Goal: Task Accomplishment & Management: Use online tool/utility

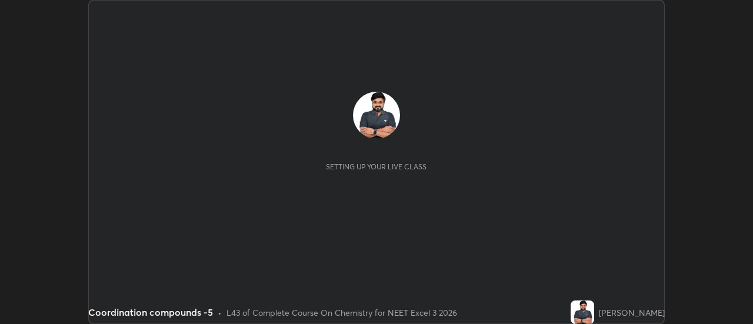
scroll to position [324, 752]
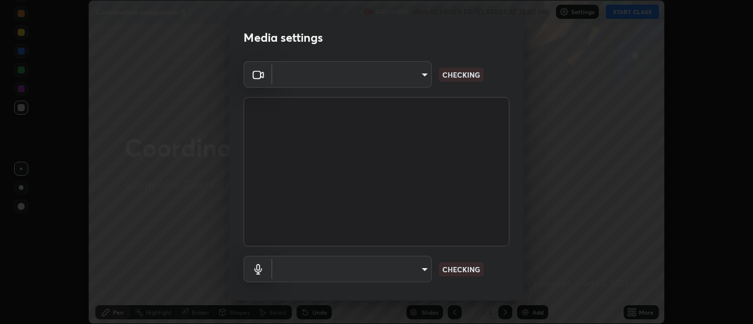
type input "cf8053163bb2f7d6ecf3d6bd7b4235d237b850a42bc303a0614f26eb784a67d0"
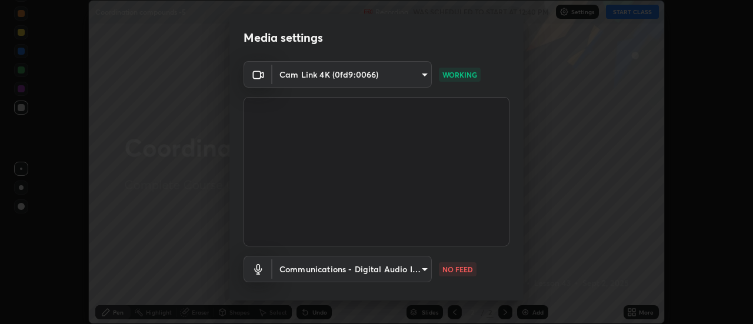
click at [416, 271] on body "Erase all Coordination compounds -5 Recording WAS SCHEDULED TO START AT 12:40 P…" at bounding box center [376, 162] width 753 height 324
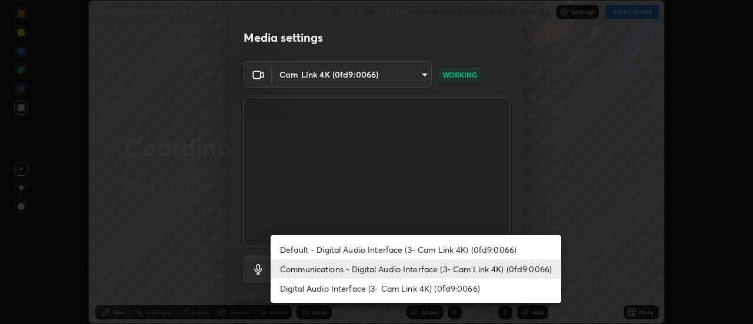
click at [419, 251] on li "Default - Digital Audio Interface (3- Cam Link 4K) (0fd9:0066)" at bounding box center [416, 249] width 291 height 19
type input "default"
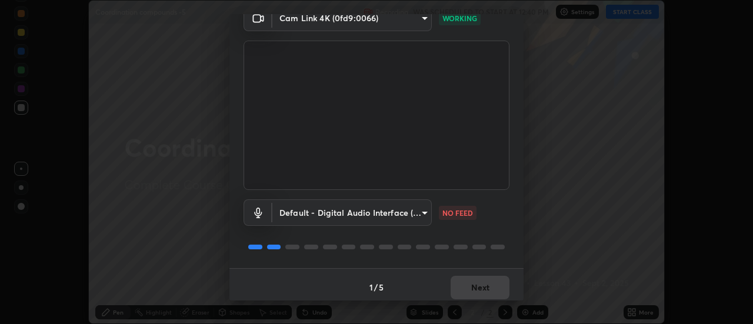
scroll to position [62, 0]
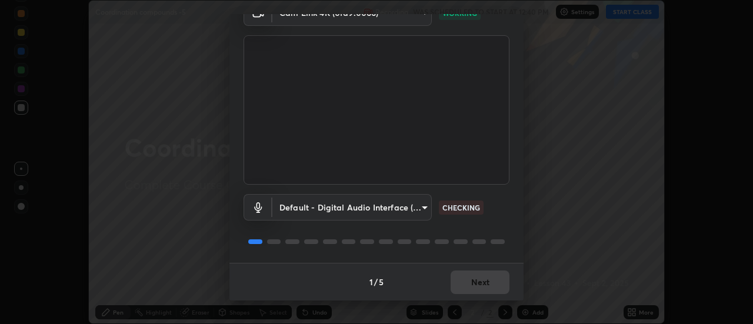
click at [482, 287] on div "1 / 5 Next" at bounding box center [376, 282] width 294 height 38
click at [484, 285] on div "1 / 5 Next" at bounding box center [376, 282] width 294 height 38
click at [486, 284] on div "1 / 5 Next" at bounding box center [376, 282] width 294 height 38
click at [488, 283] on div "1 / 5 Next" at bounding box center [376, 282] width 294 height 38
click at [489, 284] on div "1 / 5 Next" at bounding box center [376, 282] width 294 height 38
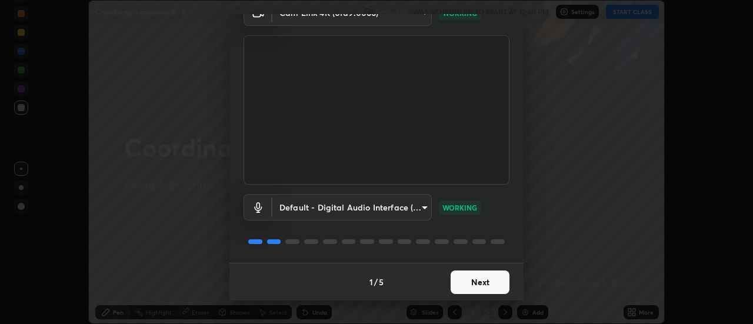
click at [483, 277] on button "Next" at bounding box center [480, 283] width 59 height 24
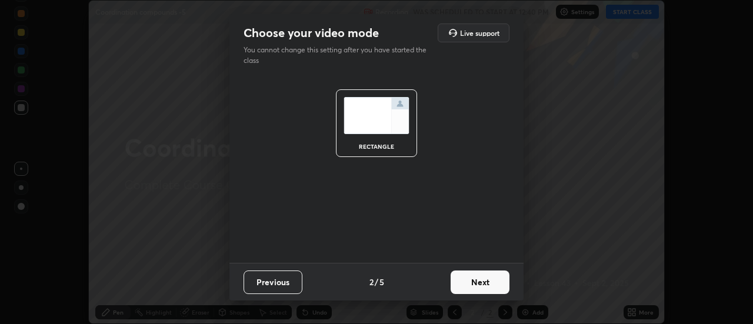
scroll to position [0, 0]
click at [473, 282] on button "Next" at bounding box center [480, 283] width 59 height 24
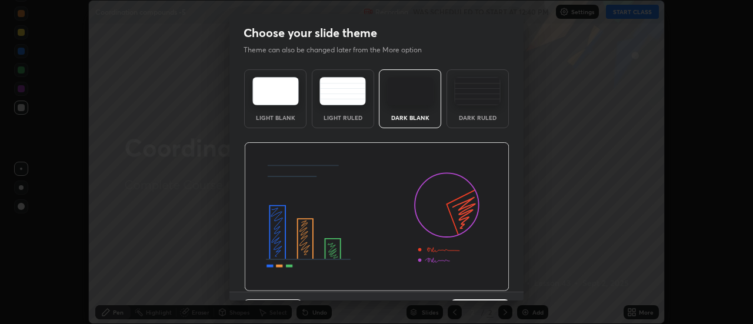
click at [469, 281] on img at bounding box center [376, 216] width 265 height 149
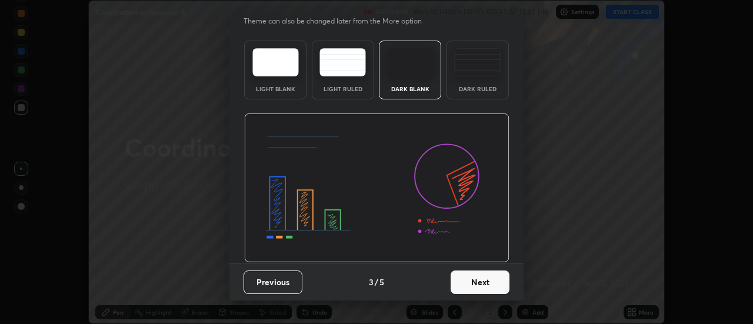
click at [488, 291] on button "Next" at bounding box center [480, 283] width 59 height 24
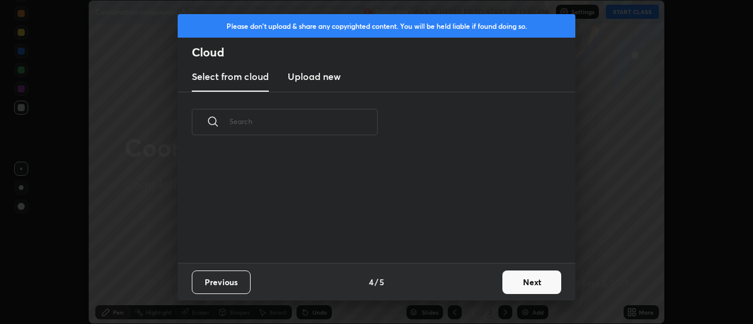
scroll to position [0, 0]
click at [523, 285] on button "Next" at bounding box center [531, 283] width 59 height 24
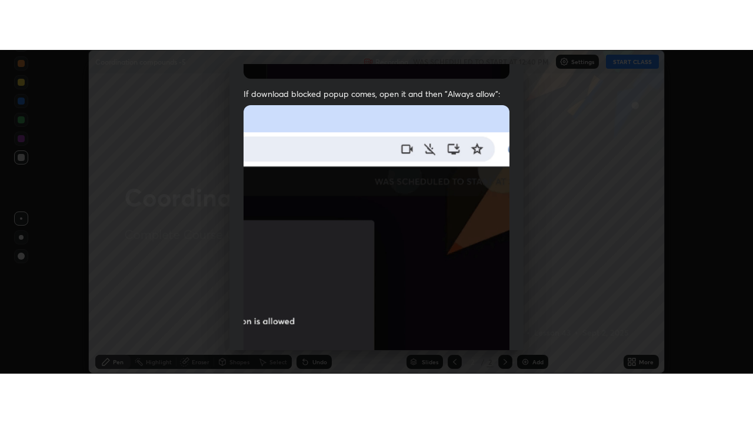
scroll to position [302, 0]
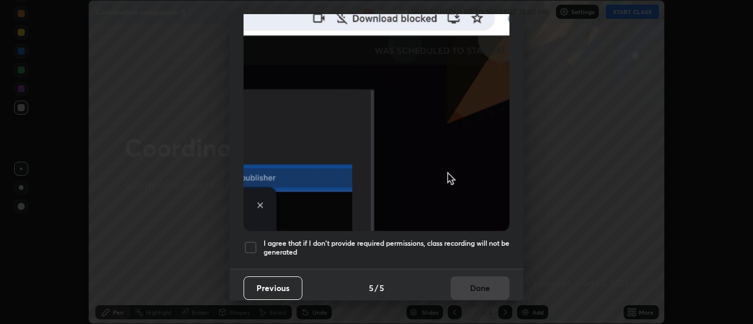
click at [248, 241] on div at bounding box center [251, 248] width 14 height 14
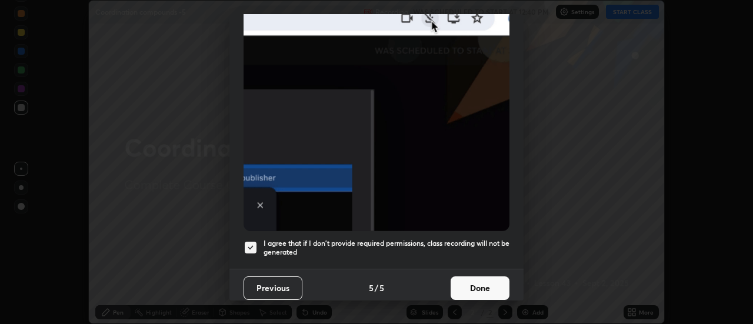
click at [461, 279] on button "Done" at bounding box center [480, 288] width 59 height 24
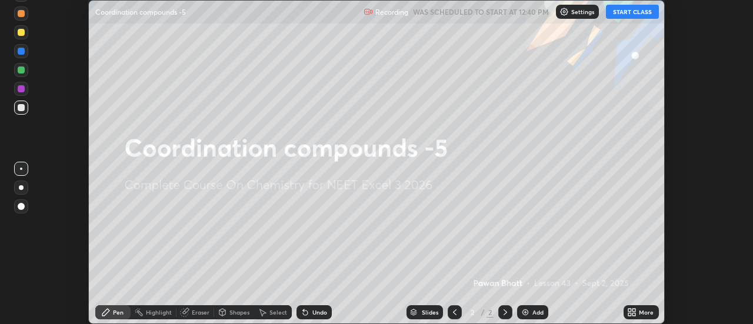
click at [628, 10] on button "START CLASS" at bounding box center [632, 12] width 53 height 14
click at [629, 14] on button "START CLASS" at bounding box center [632, 12] width 53 height 14
click at [634, 310] on icon at bounding box center [634, 310] width 3 height 3
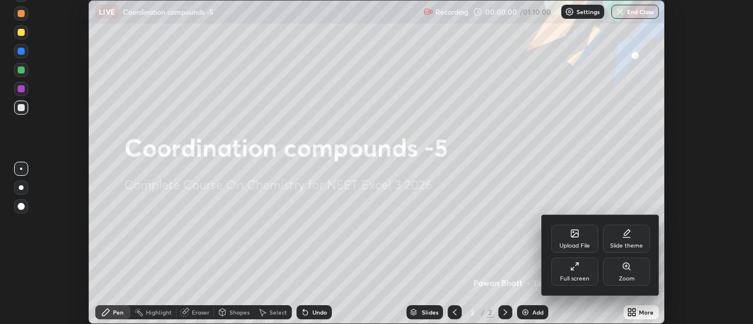
click at [566, 277] on div "Full screen" at bounding box center [574, 279] width 29 height 6
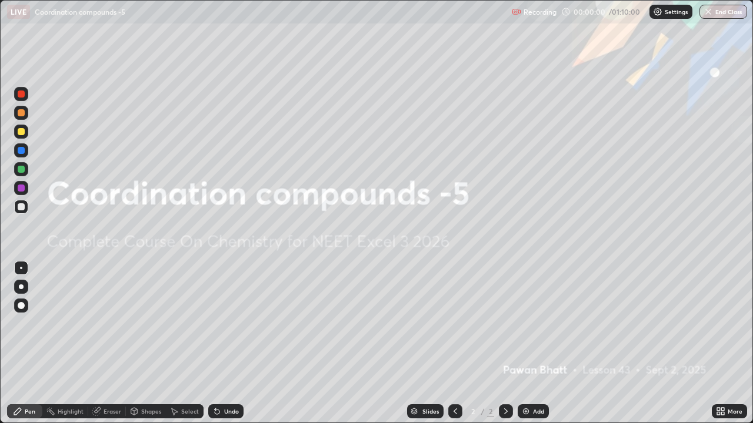
scroll to position [423, 753]
click at [529, 323] on img at bounding box center [525, 411] width 9 height 9
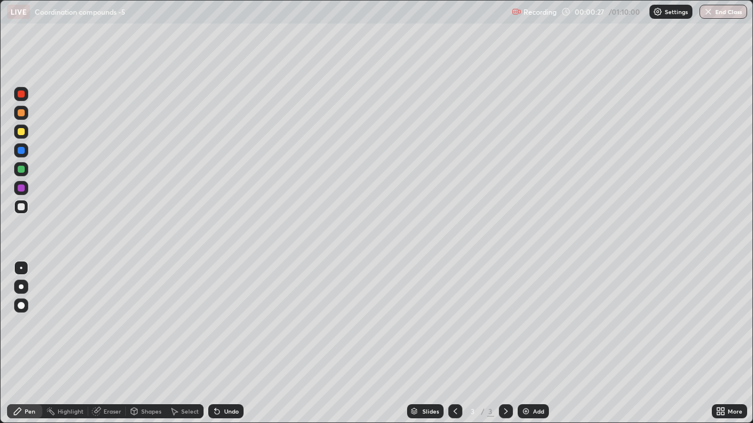
click at [21, 285] on div at bounding box center [21, 287] width 5 height 5
click at [21, 129] on div at bounding box center [21, 131] width 7 height 7
click at [18, 171] on div at bounding box center [21, 169] width 7 height 7
click at [226, 323] on div "Undo" at bounding box center [231, 412] width 15 height 6
click at [21, 130] on div at bounding box center [21, 131] width 7 height 7
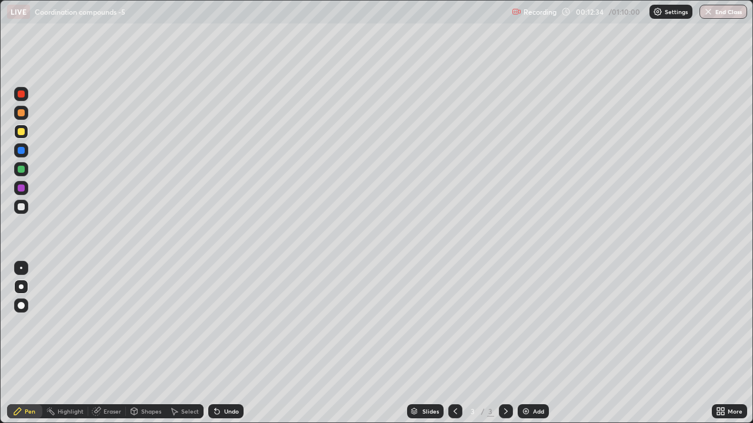
click at [533, 323] on div "Add" at bounding box center [538, 412] width 11 height 6
click at [220, 323] on div "Undo" at bounding box center [225, 412] width 35 height 14
click at [227, 323] on div "Undo" at bounding box center [231, 412] width 15 height 6
click at [224, 323] on div "Undo" at bounding box center [231, 412] width 15 height 6
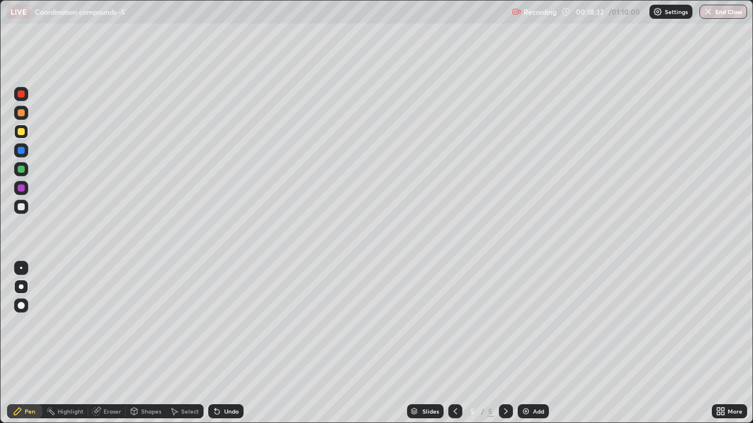
click at [228, 323] on div "Undo" at bounding box center [231, 412] width 15 height 6
click at [229, 323] on div "Undo" at bounding box center [231, 412] width 15 height 6
click at [231, 323] on div "Undo" at bounding box center [231, 412] width 15 height 6
click at [22, 204] on div at bounding box center [21, 207] width 7 height 7
click at [22, 112] on div at bounding box center [21, 112] width 7 height 7
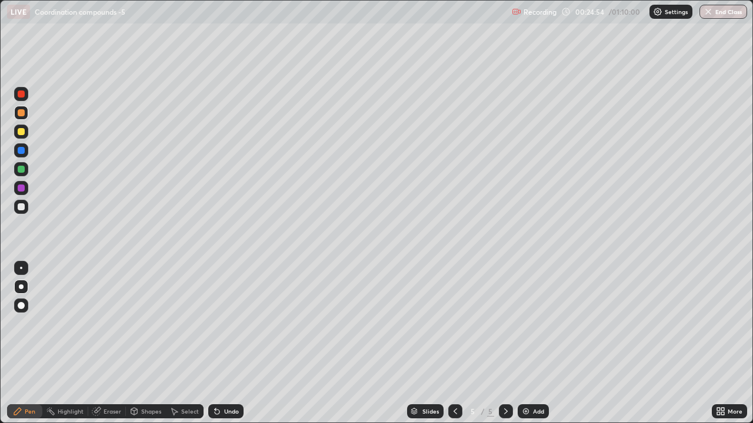
click at [24, 209] on div at bounding box center [21, 207] width 7 height 7
click at [22, 131] on div at bounding box center [21, 131] width 7 height 7
click at [22, 169] on div at bounding box center [21, 169] width 7 height 7
click at [531, 323] on div "Add" at bounding box center [533, 412] width 31 height 14
click at [21, 133] on div at bounding box center [21, 131] width 7 height 7
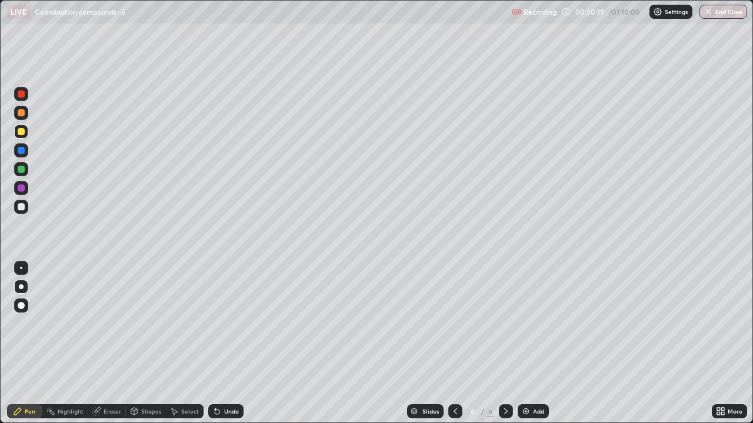
click at [21, 169] on div at bounding box center [21, 169] width 7 height 7
click at [21, 129] on div at bounding box center [21, 131] width 7 height 7
click at [231, 323] on div "Undo" at bounding box center [231, 412] width 15 height 6
click at [23, 171] on div at bounding box center [21, 169] width 7 height 7
click at [529, 323] on div "Add" at bounding box center [533, 412] width 31 height 14
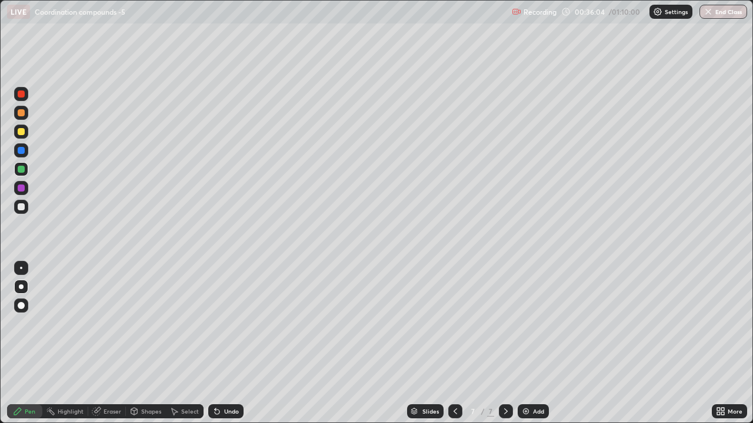
click at [21, 132] on div at bounding box center [21, 131] width 7 height 7
click at [529, 323] on div "Add" at bounding box center [533, 412] width 31 height 14
click at [22, 169] on div at bounding box center [21, 169] width 7 height 7
click at [453, 323] on div at bounding box center [455, 412] width 14 height 24
click at [506, 323] on icon at bounding box center [505, 411] width 9 height 9
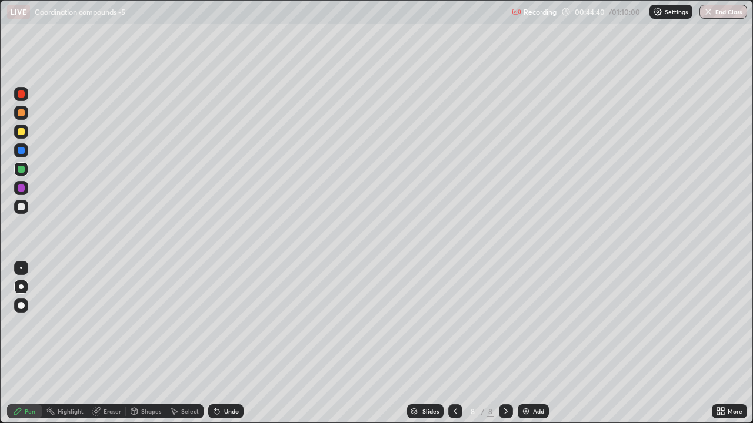
click at [534, 323] on div "Add" at bounding box center [533, 412] width 31 height 14
click at [21, 135] on div at bounding box center [21, 131] width 7 height 7
click at [531, 323] on div "Add" at bounding box center [533, 412] width 31 height 14
click at [536, 323] on div "Add" at bounding box center [538, 412] width 11 height 6
click at [112, 323] on div "Eraser" at bounding box center [113, 412] width 18 height 6
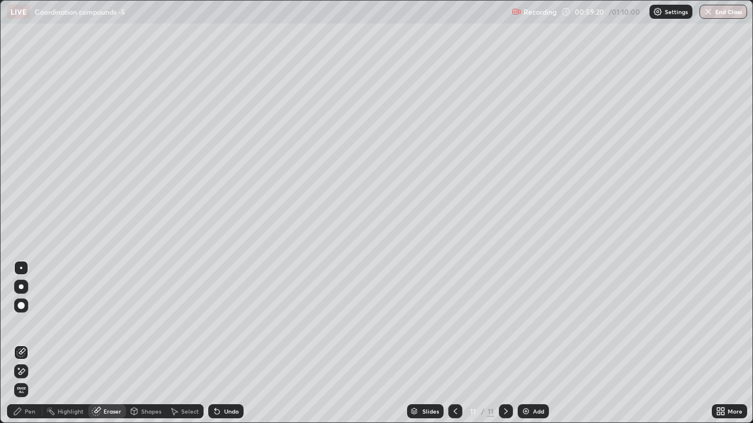
click at [30, 323] on div "Pen" at bounding box center [30, 412] width 11 height 6
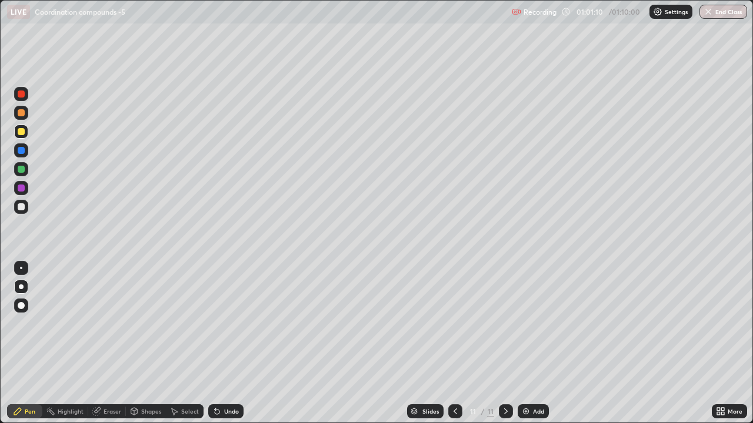
click at [533, 323] on div "Add" at bounding box center [538, 412] width 11 height 6
click at [22, 169] on div at bounding box center [21, 169] width 7 height 7
click at [24, 133] on div at bounding box center [21, 131] width 7 height 7
click at [22, 169] on div at bounding box center [21, 169] width 7 height 7
click at [21, 132] on div at bounding box center [21, 131] width 7 height 7
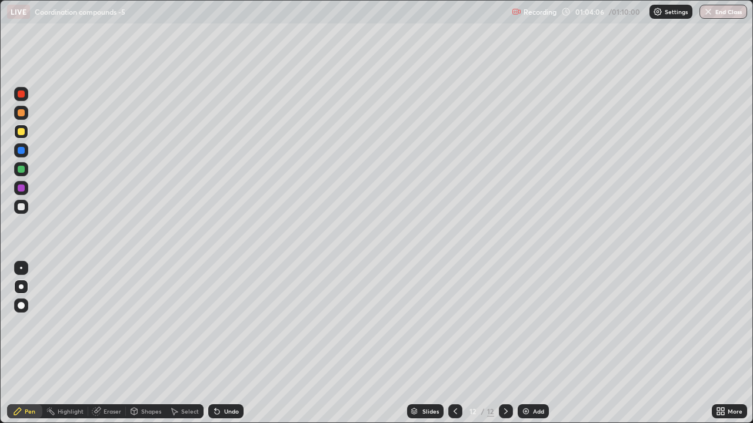
click at [23, 170] on div at bounding box center [21, 169] width 7 height 7
click at [21, 131] on div at bounding box center [21, 131] width 7 height 7
click at [21, 206] on div at bounding box center [21, 207] width 7 height 7
click at [454, 323] on icon at bounding box center [455, 411] width 9 height 9
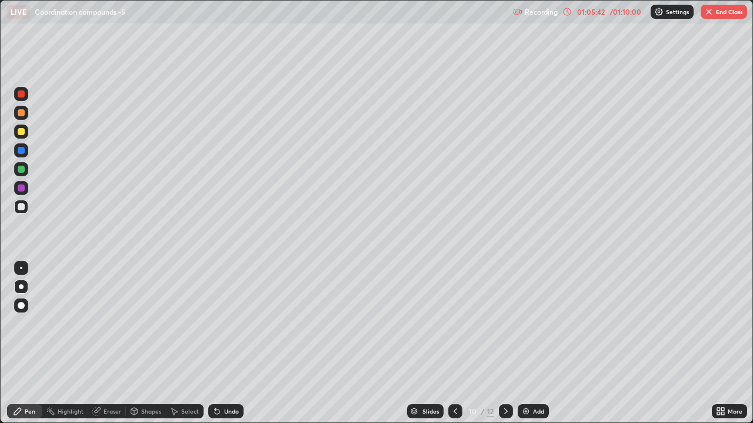
click at [505, 323] on icon at bounding box center [505, 411] width 9 height 9
click at [501, 323] on icon at bounding box center [505, 411] width 9 height 9
click at [22, 168] on div at bounding box center [21, 169] width 7 height 7
click at [21, 207] on div at bounding box center [21, 207] width 7 height 7
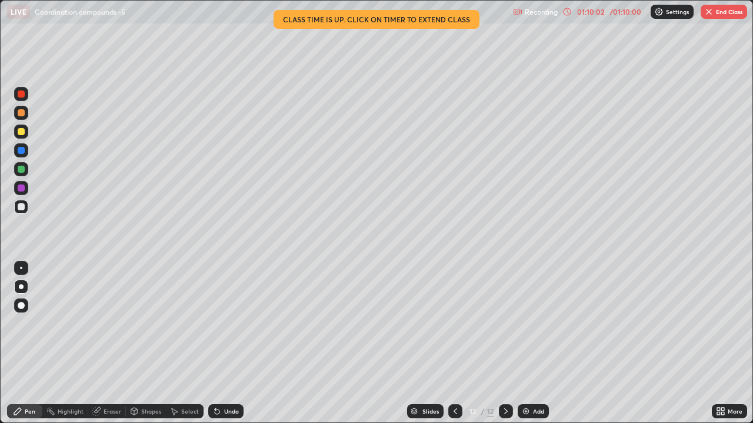
click at [620, 13] on div "/ 01:10:00" at bounding box center [625, 11] width 36 height 7
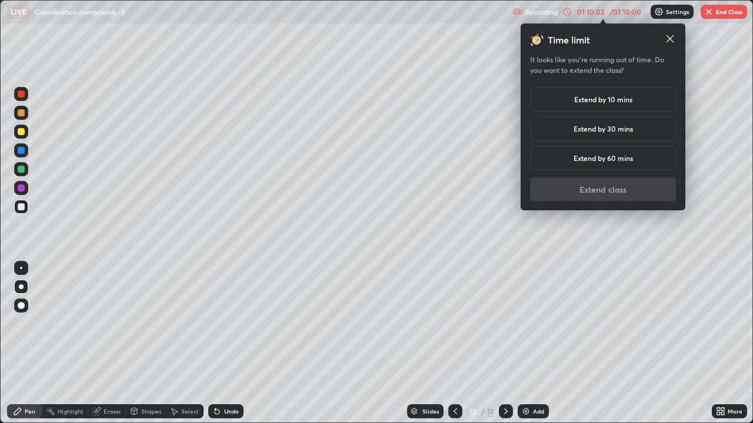
click at [593, 98] on h5 "Extend by 10 mins" at bounding box center [603, 99] width 58 height 11
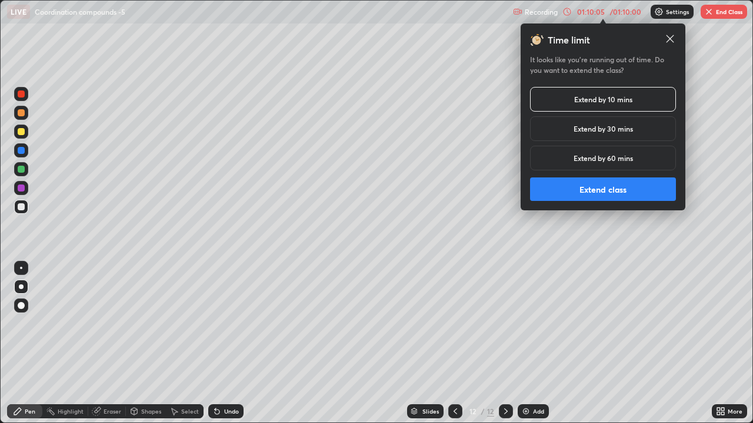
click at [630, 185] on button "Extend class" at bounding box center [603, 190] width 146 height 24
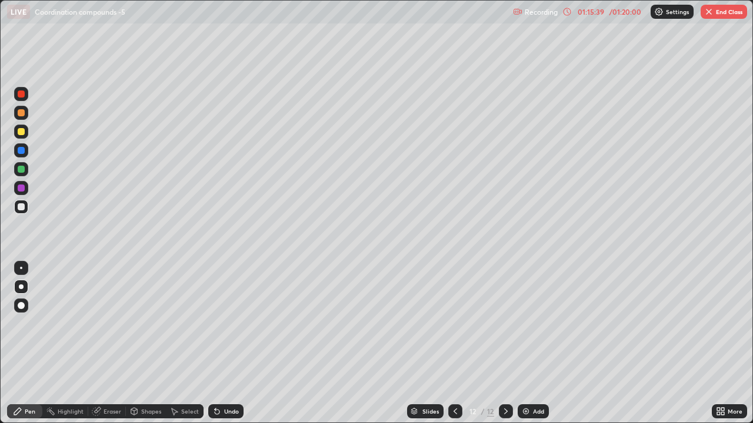
click at [716, 13] on button "End Class" at bounding box center [724, 12] width 46 height 14
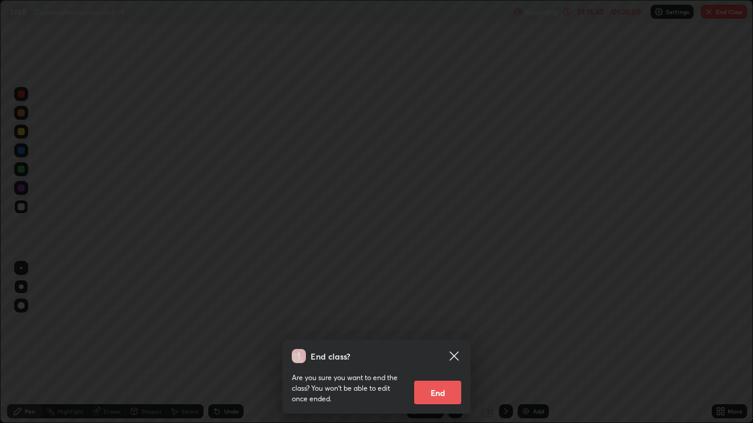
click at [441, 323] on button "End" at bounding box center [437, 393] width 47 height 24
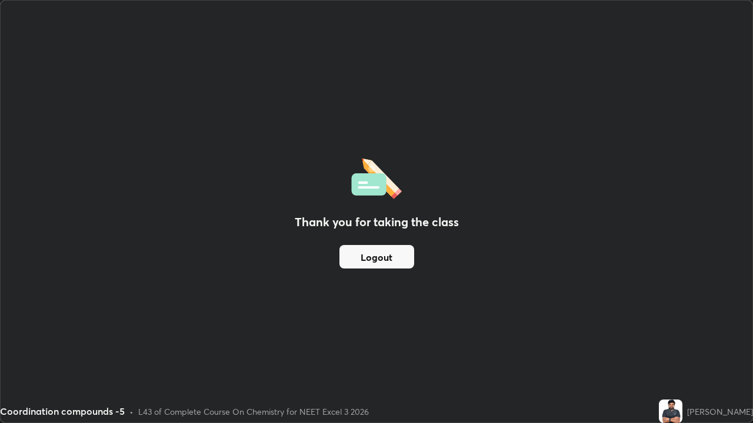
click at [398, 258] on button "Logout" at bounding box center [376, 257] width 75 height 24
click at [394, 256] on button "Logout" at bounding box center [376, 257] width 75 height 24
click at [389, 255] on button "Logout" at bounding box center [376, 257] width 75 height 24
click at [385, 256] on button "Logout" at bounding box center [376, 257] width 75 height 24
